Goal: Transaction & Acquisition: Purchase product/service

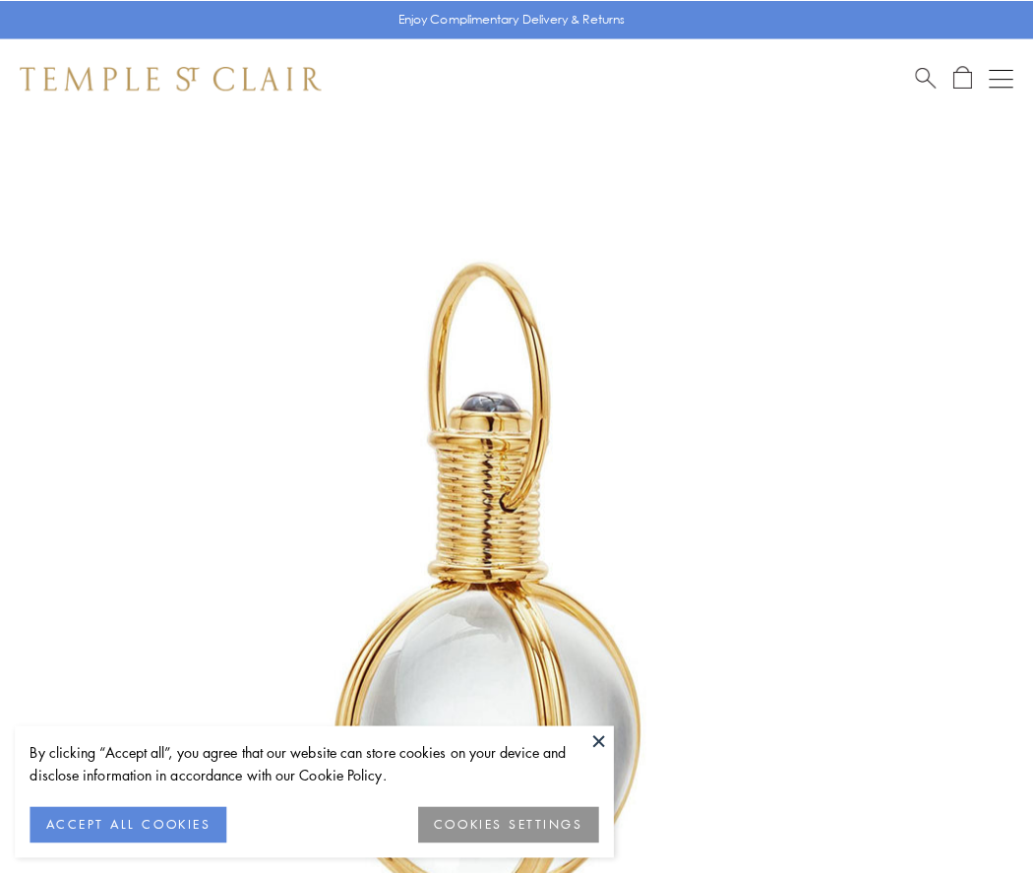
scroll to position [514, 0]
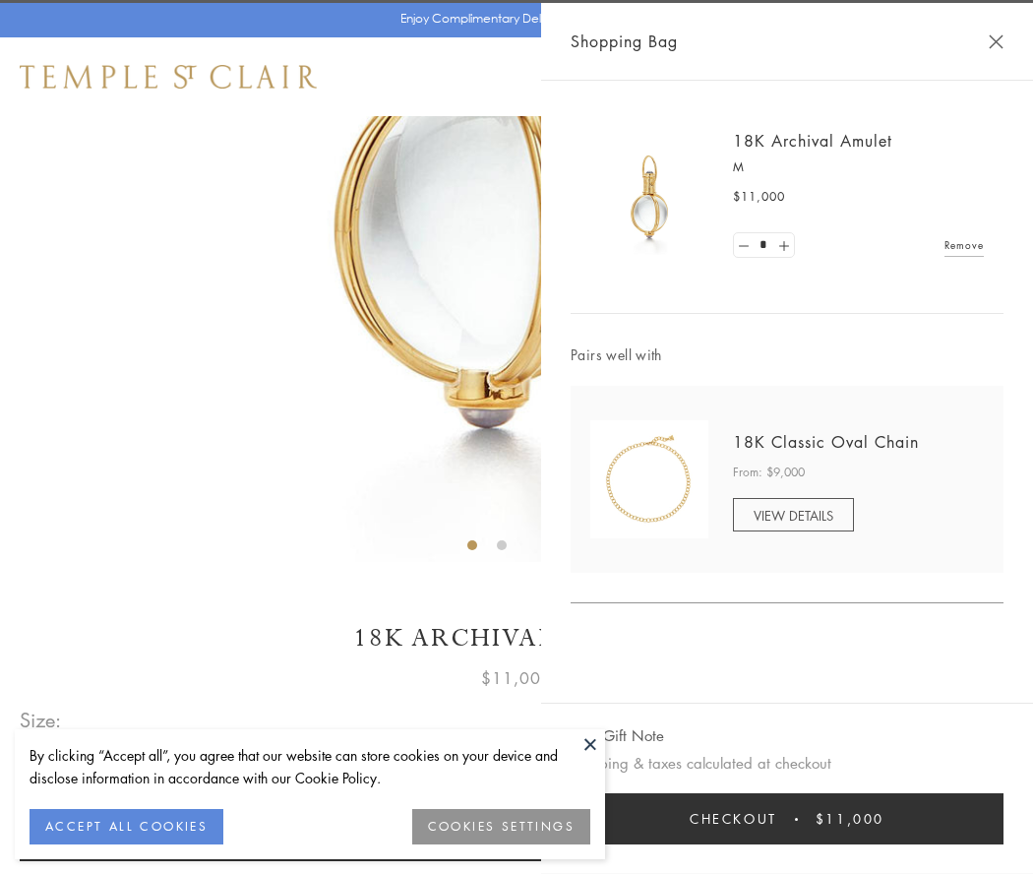
click at [787, 819] on button "Checkout $11,000" at bounding box center [787, 818] width 433 height 51
